Goal: Task Accomplishment & Management: Use online tool/utility

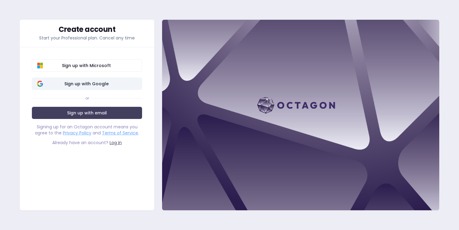
click at [102, 80] on button "Sign up with Google" at bounding box center [87, 84] width 110 height 12
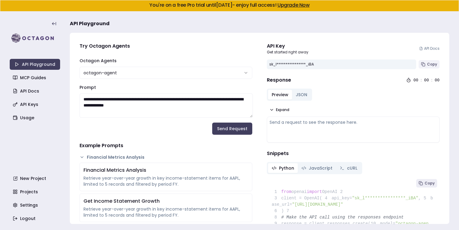
click at [435, 65] on span "Copy" at bounding box center [432, 64] width 10 height 5
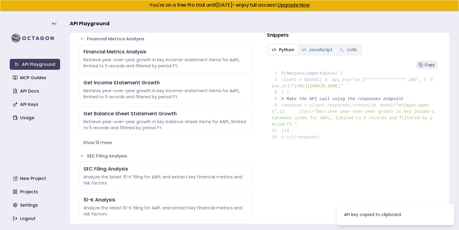
scroll to position [118, 0]
